Goal: Task Accomplishment & Management: Manage account settings

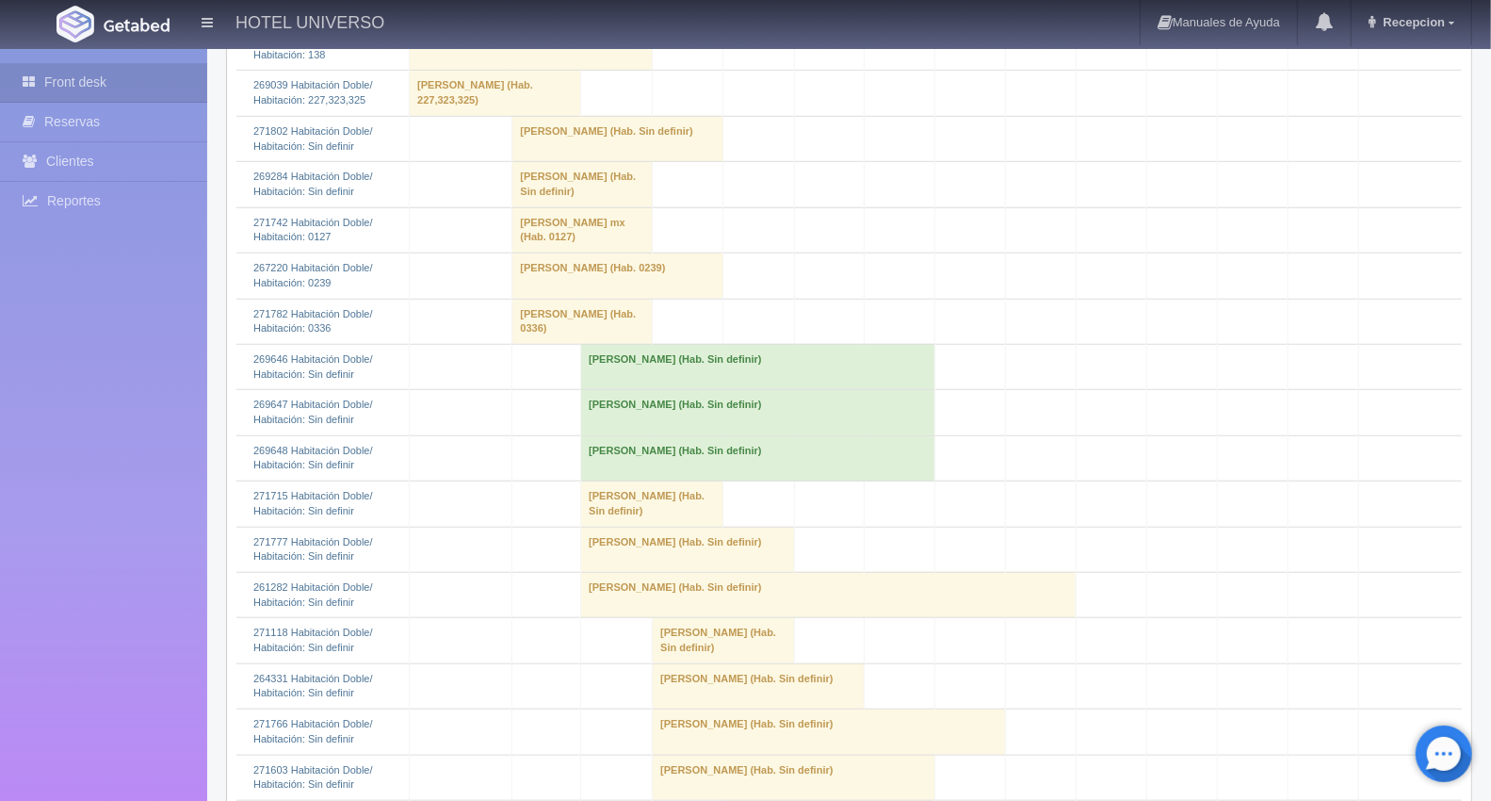
scroll to position [784, 0]
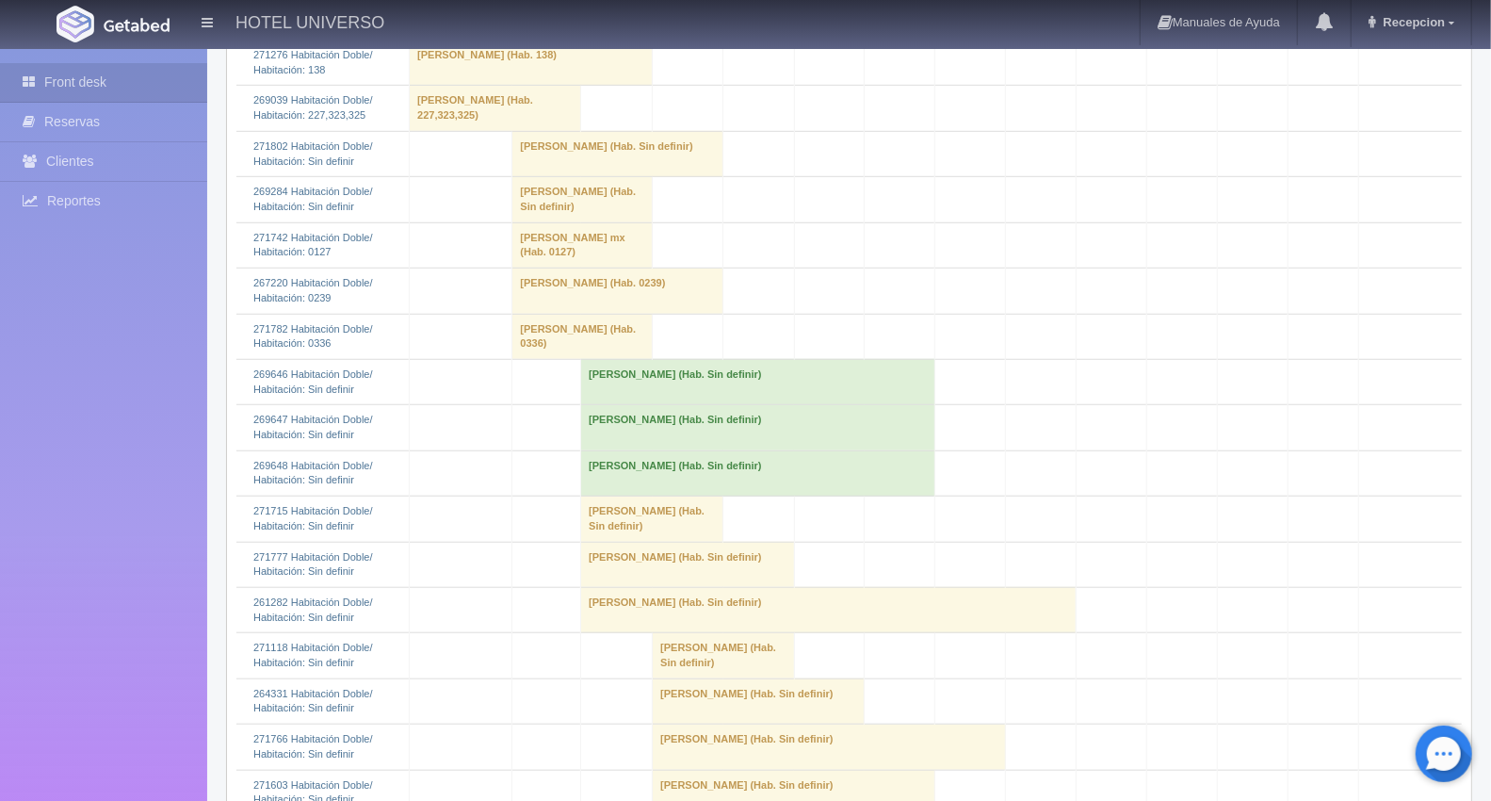
click at [529, 222] on td "Claritsa Carballo (Hab. Sin definir)" at bounding box center [583, 199] width 140 height 45
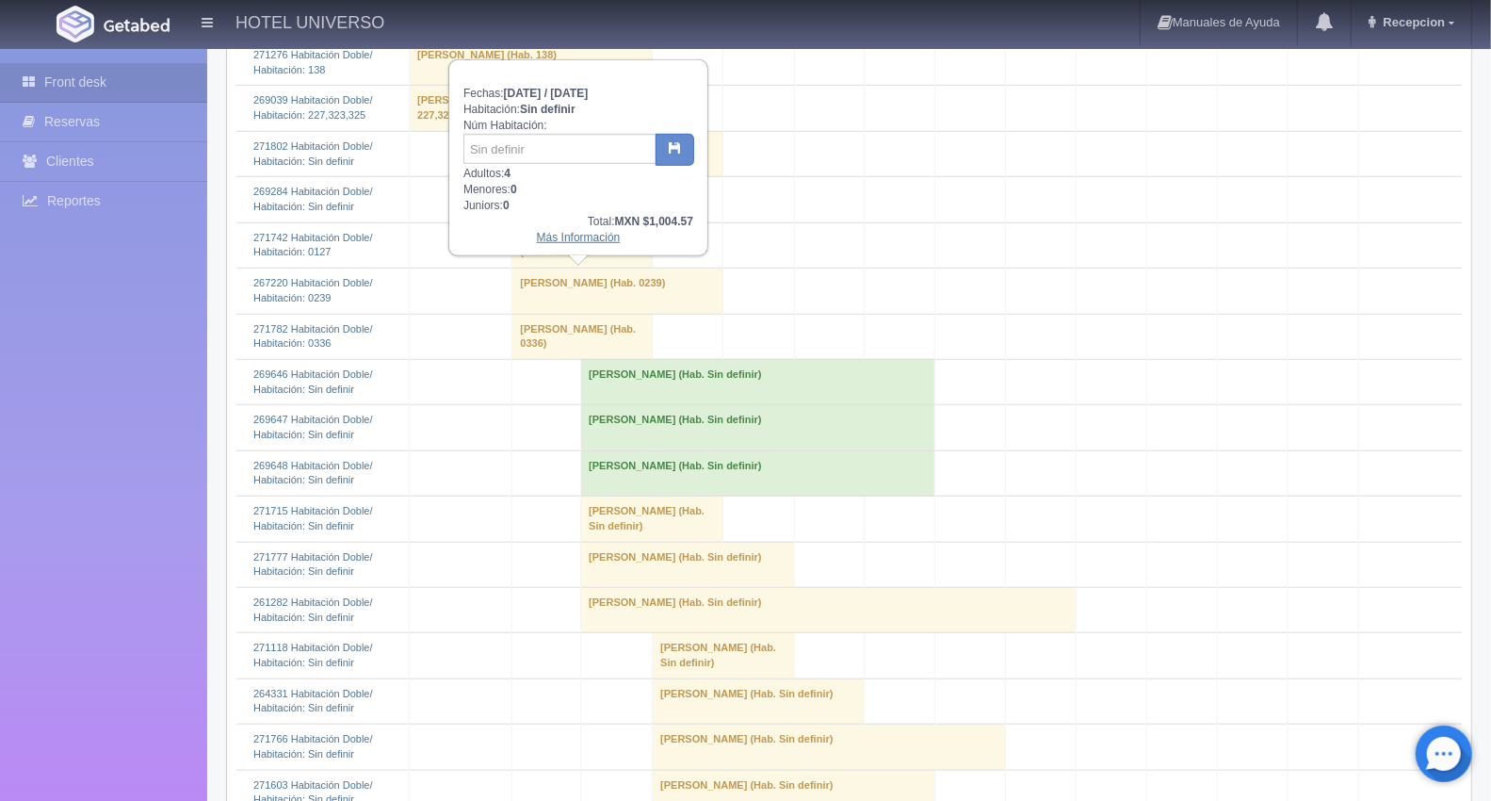
click at [557, 236] on link "Más Información" at bounding box center [579, 237] width 84 height 13
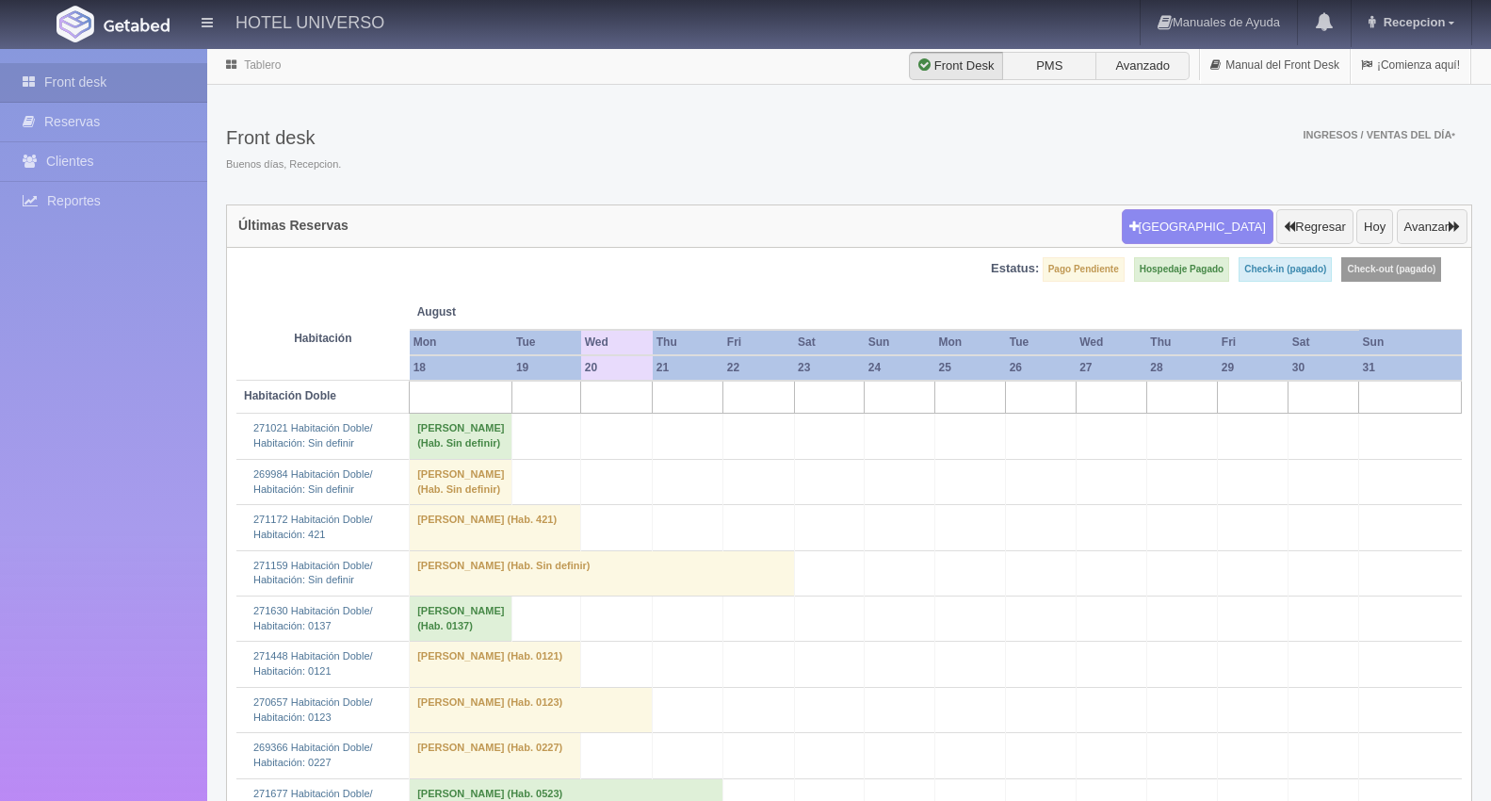
scroll to position [784, 0]
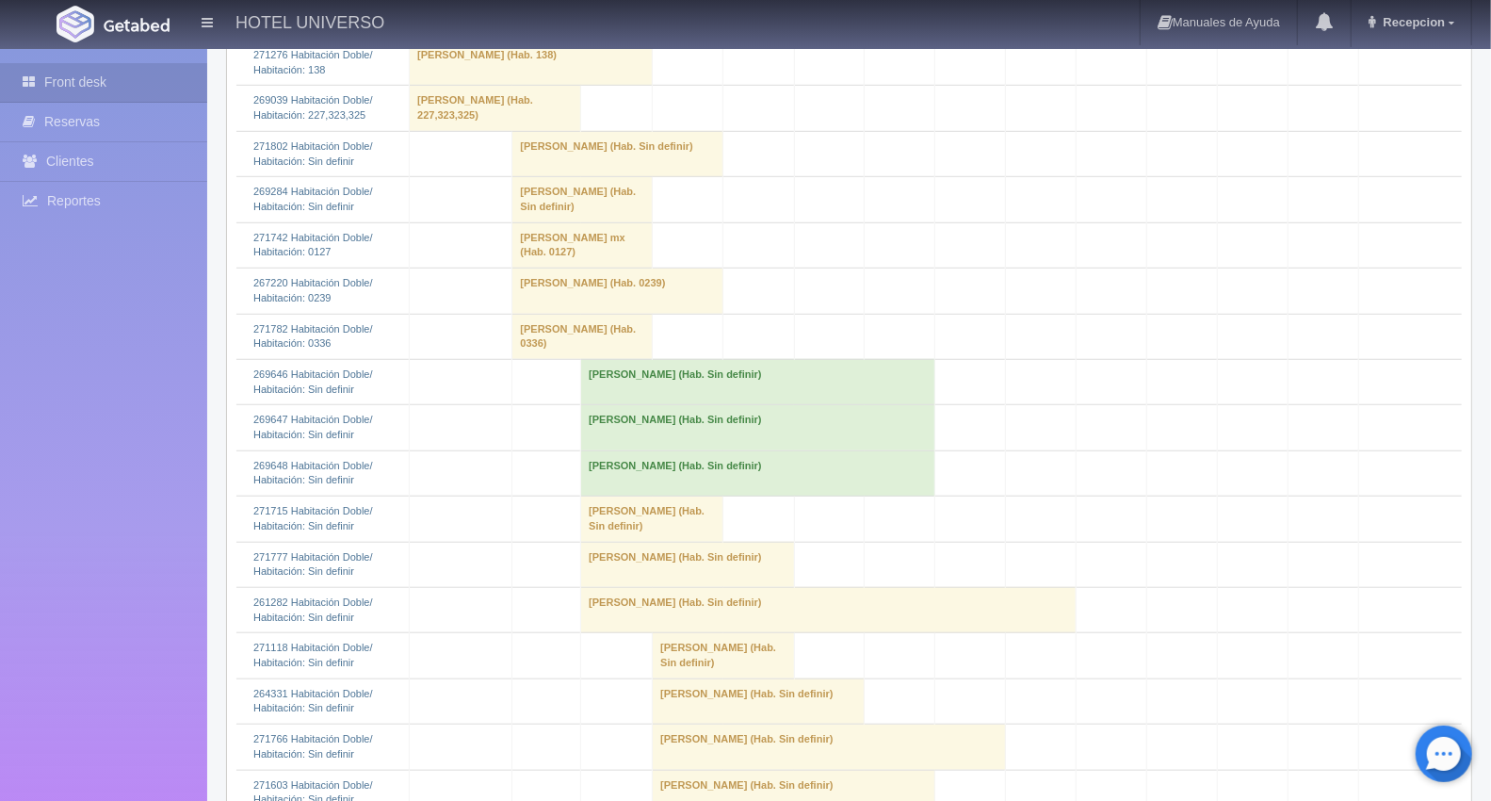
click at [531, 222] on td "Claritsa Carballo (Hab. Sin definir)" at bounding box center [583, 199] width 140 height 45
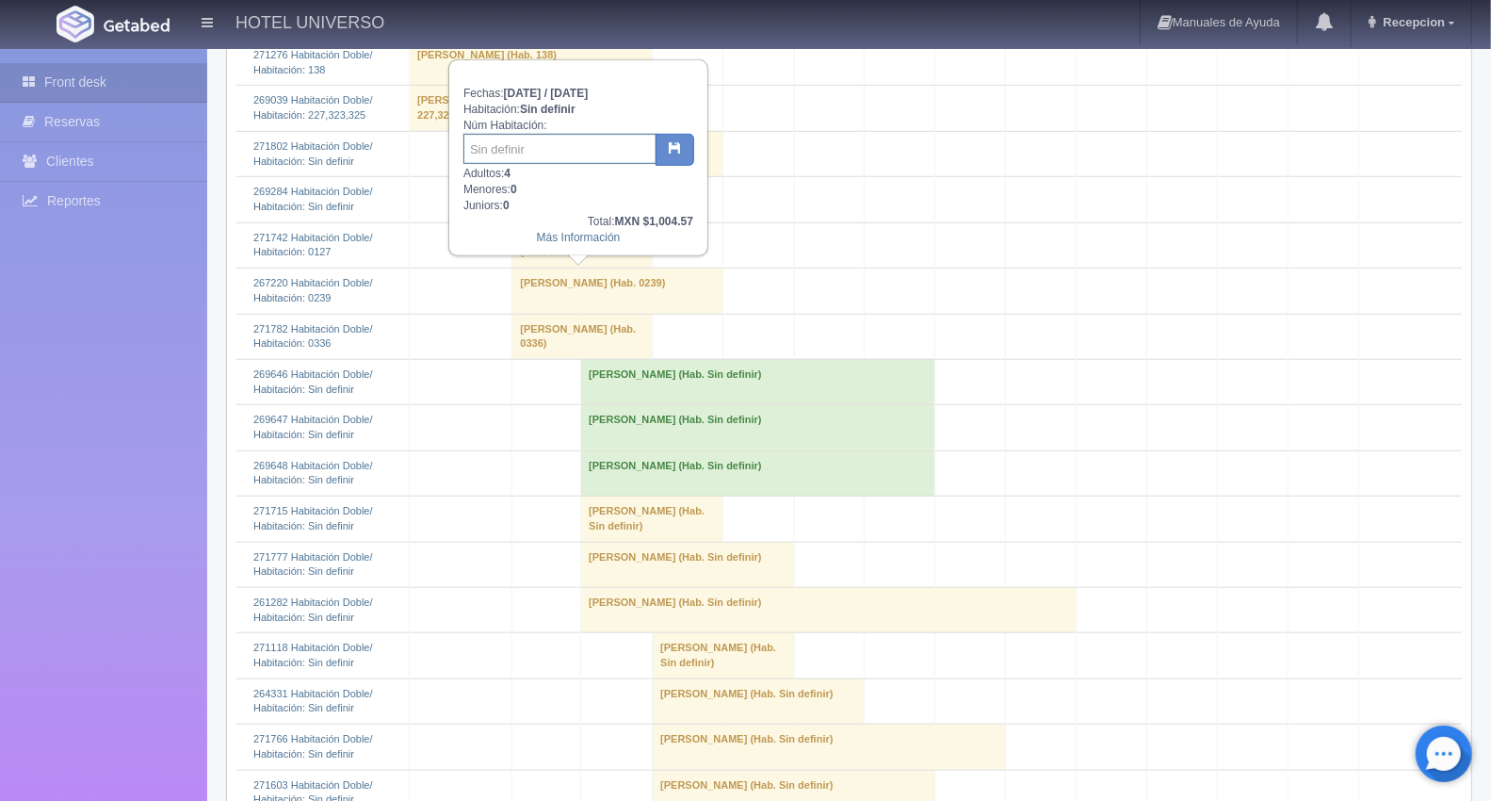
click at [500, 145] on input "text" at bounding box center [560, 149] width 193 height 30
type input "125"
click at [675, 158] on button "button" at bounding box center [675, 150] width 39 height 32
